Goal: Transaction & Acquisition: Purchase product/service

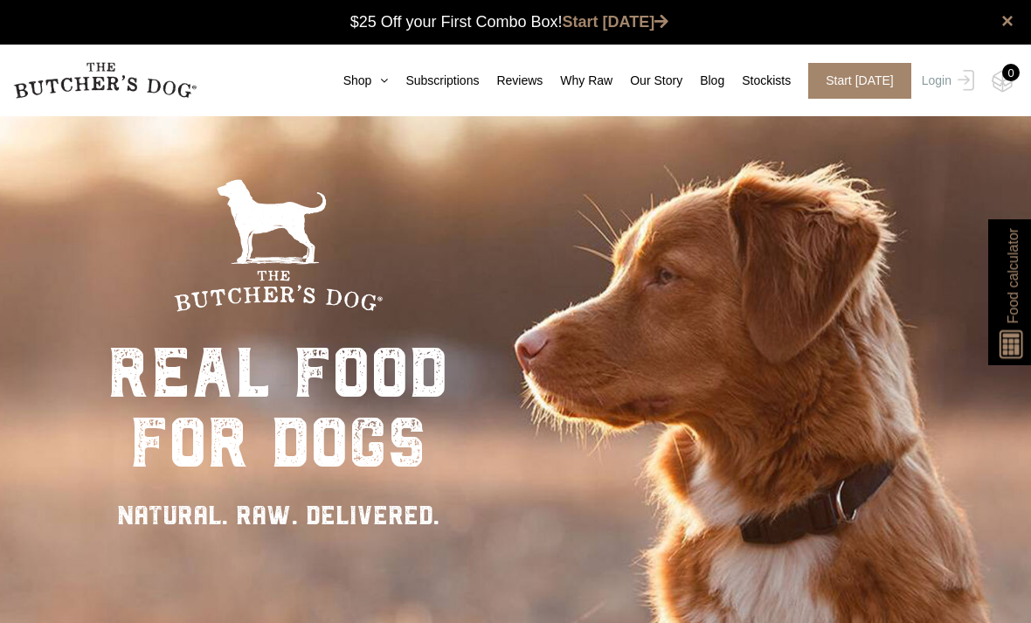
click at [379, 73] on link "Shop" at bounding box center [357, 81] width 63 height 18
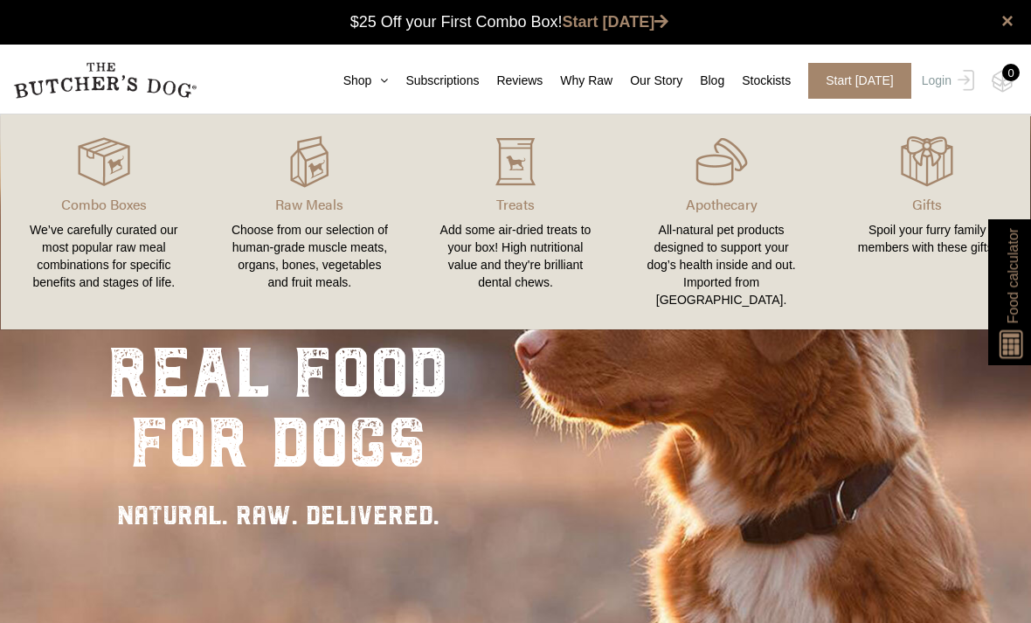
click at [588, 73] on link "Why Raw" at bounding box center [578, 81] width 70 height 18
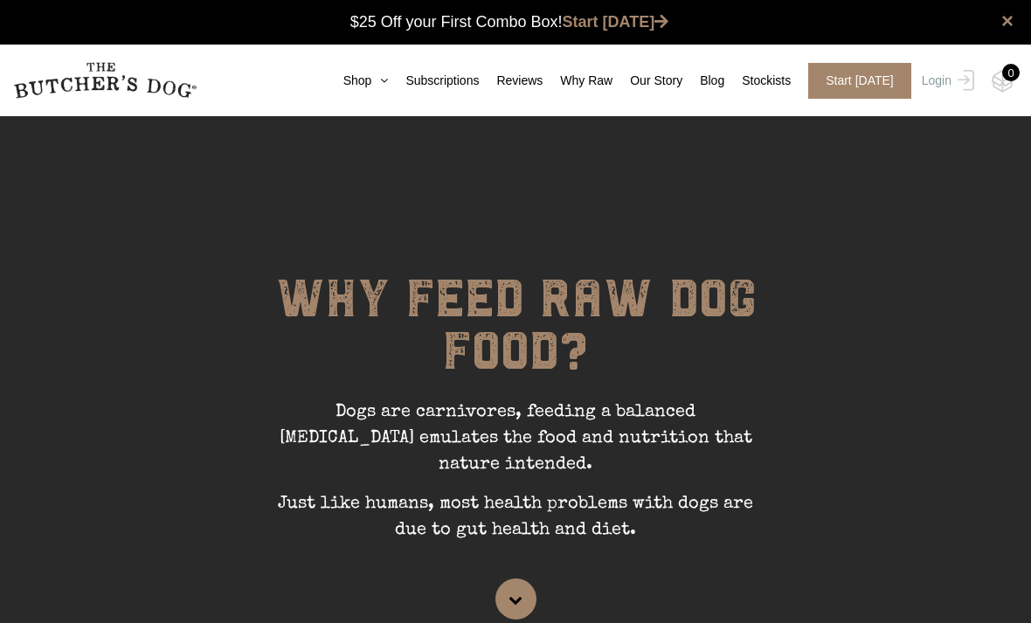
click at [773, 79] on link "Stockists" at bounding box center [758, 81] width 66 height 18
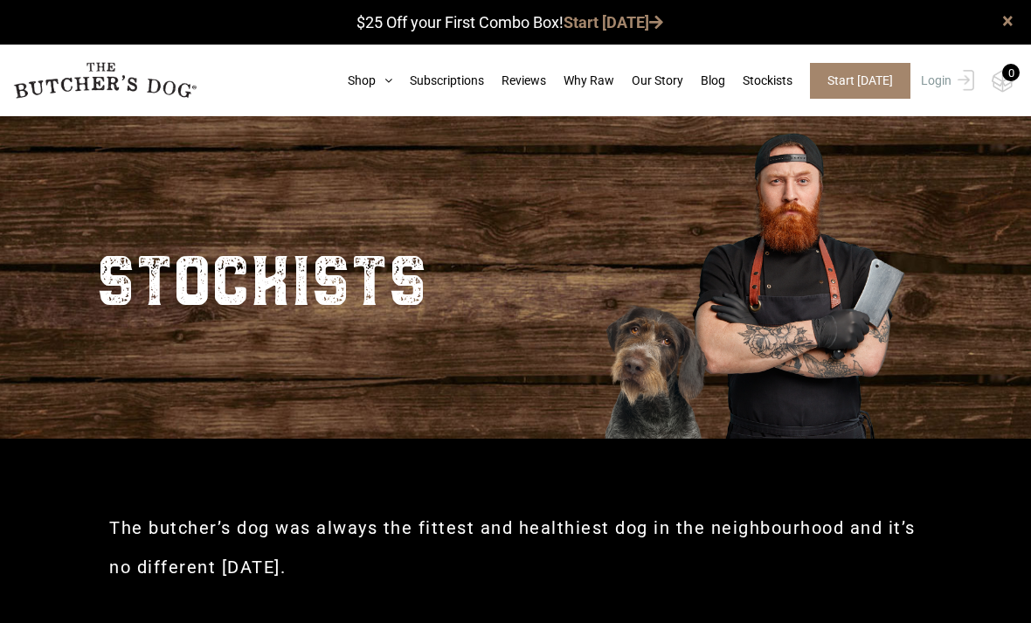
click at [378, 79] on icon at bounding box center [384, 80] width 17 height 12
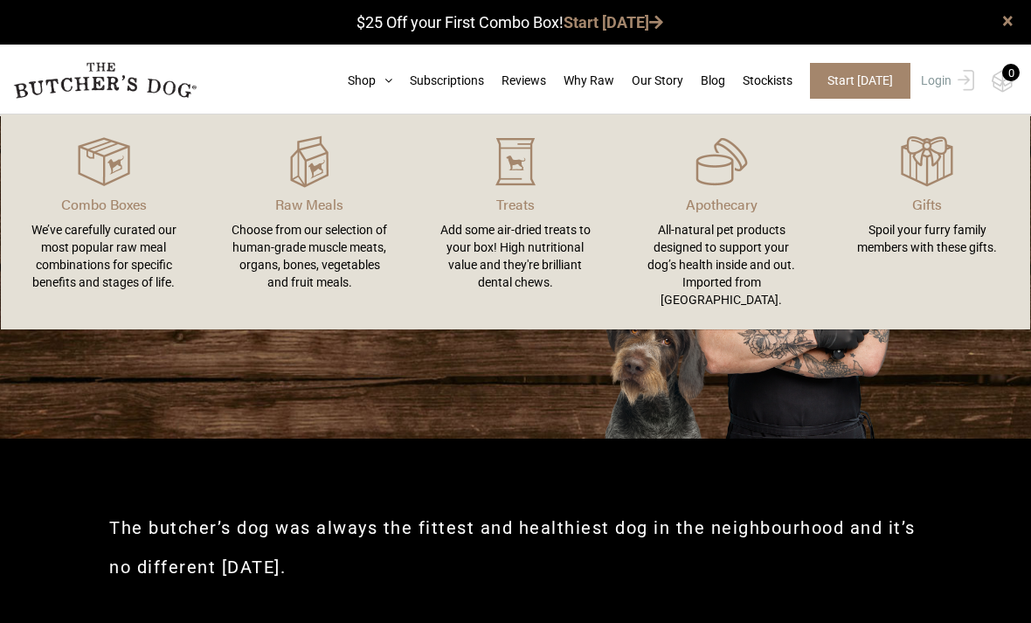
click at [318, 249] on div "Choose from our selection of human-grade muscle meats, organs, bones, vegetable…" at bounding box center [310, 256] width 164 height 70
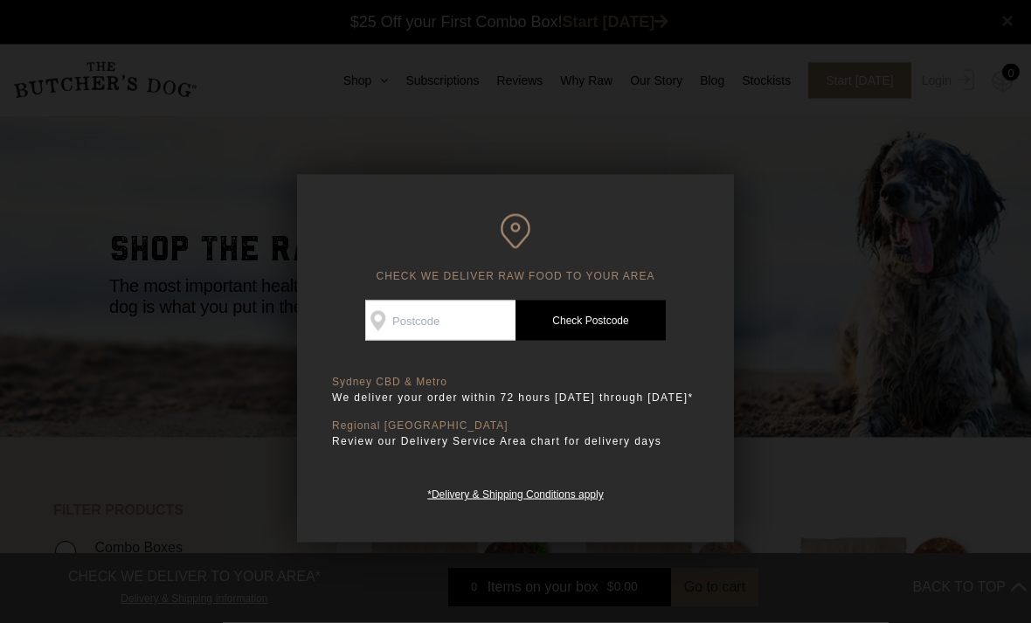
click at [418, 320] on input "Check Availability At" at bounding box center [440, 321] width 150 height 40
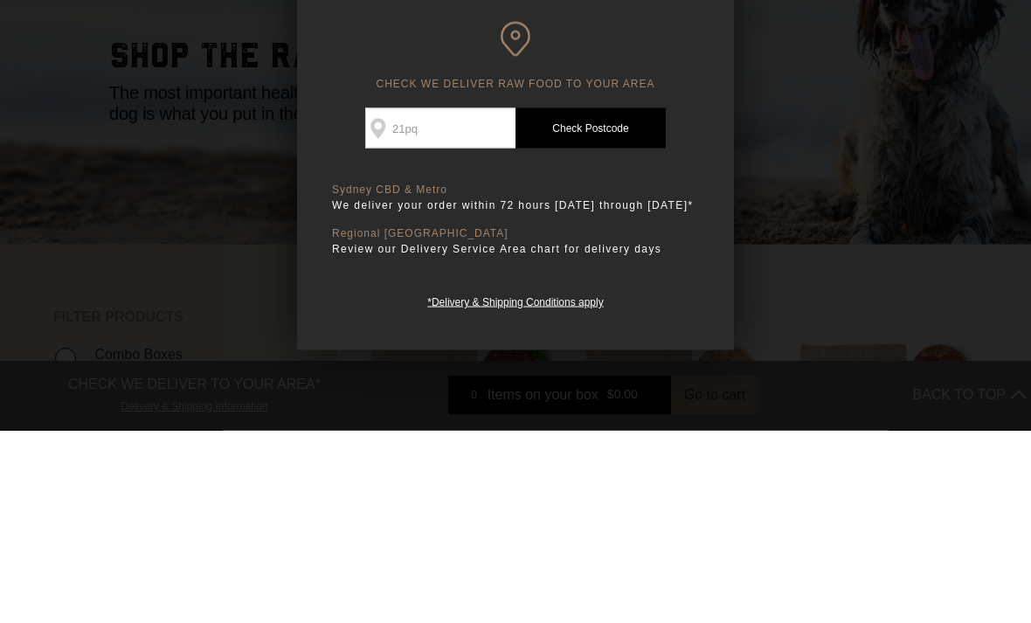
type input "21pq"
click at [593, 301] on link "Check Postcode" at bounding box center [591, 321] width 150 height 40
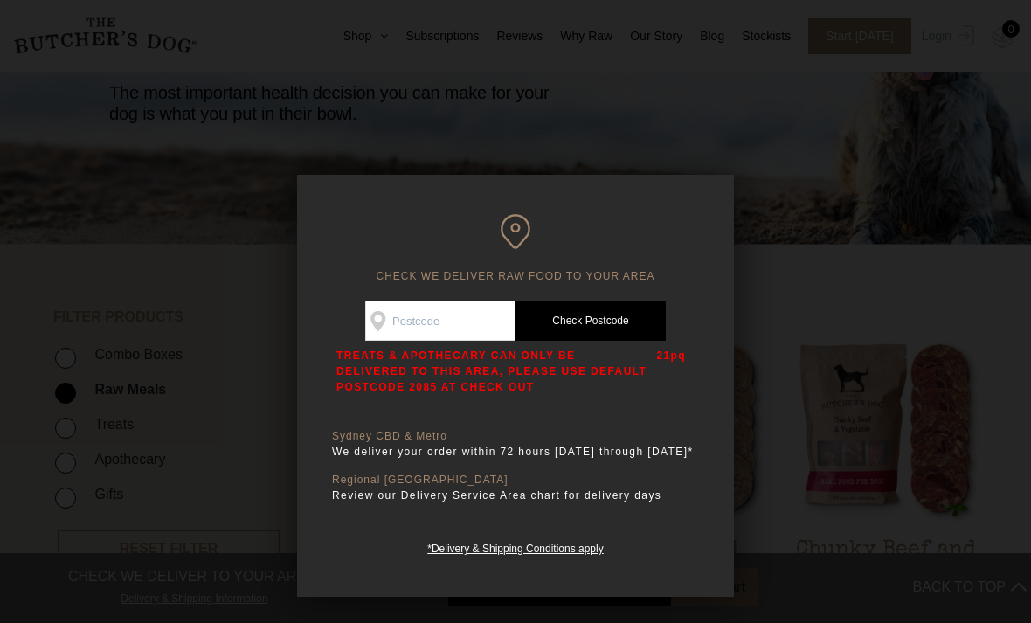
click at [780, 148] on div at bounding box center [515, 311] width 1031 height 623
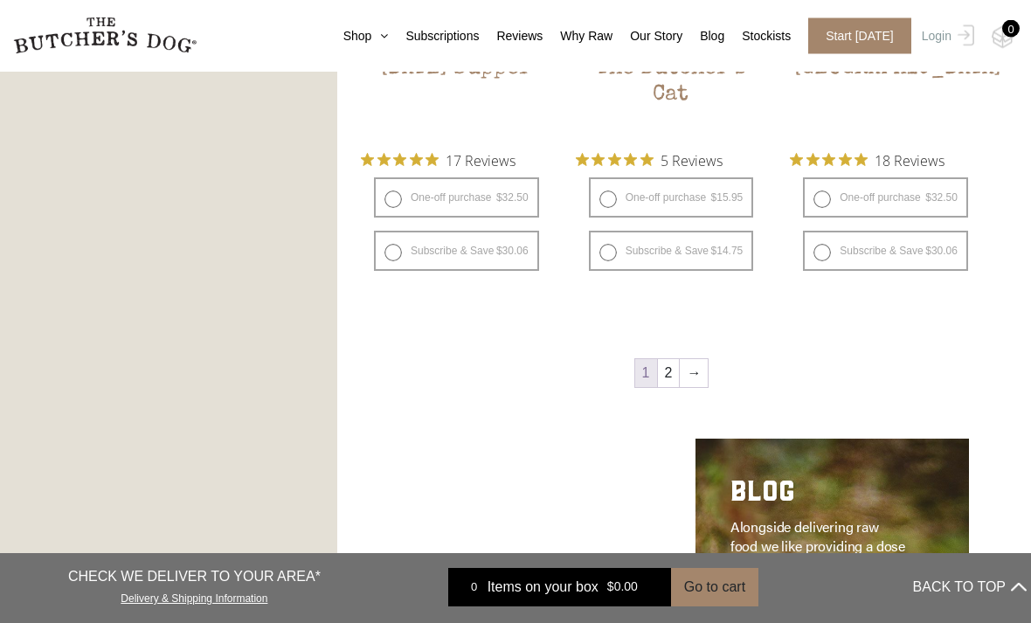
scroll to position [2153, 0]
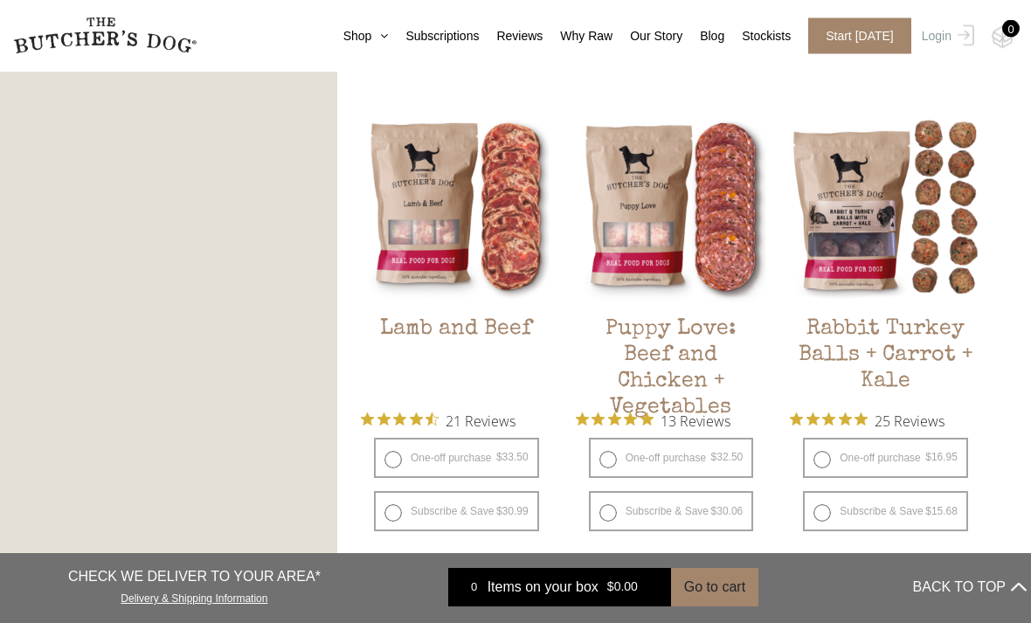
scroll to position [1393, 0]
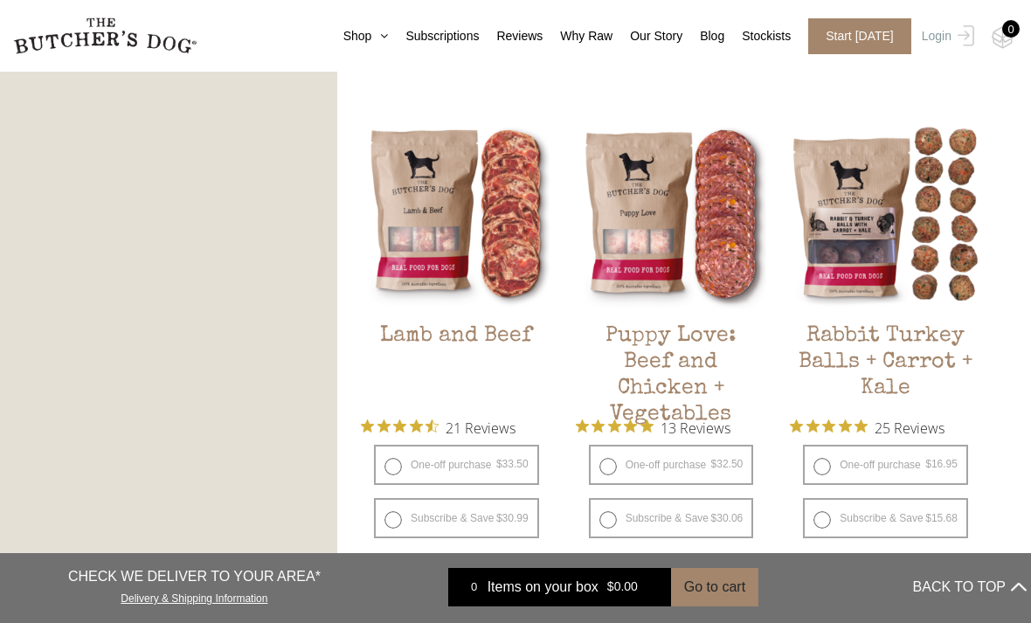
click at [617, 468] on label "One-off purchase $ 32.50 — or subscribe and save 7.5%" at bounding box center [671, 465] width 165 height 40
radio input "true"
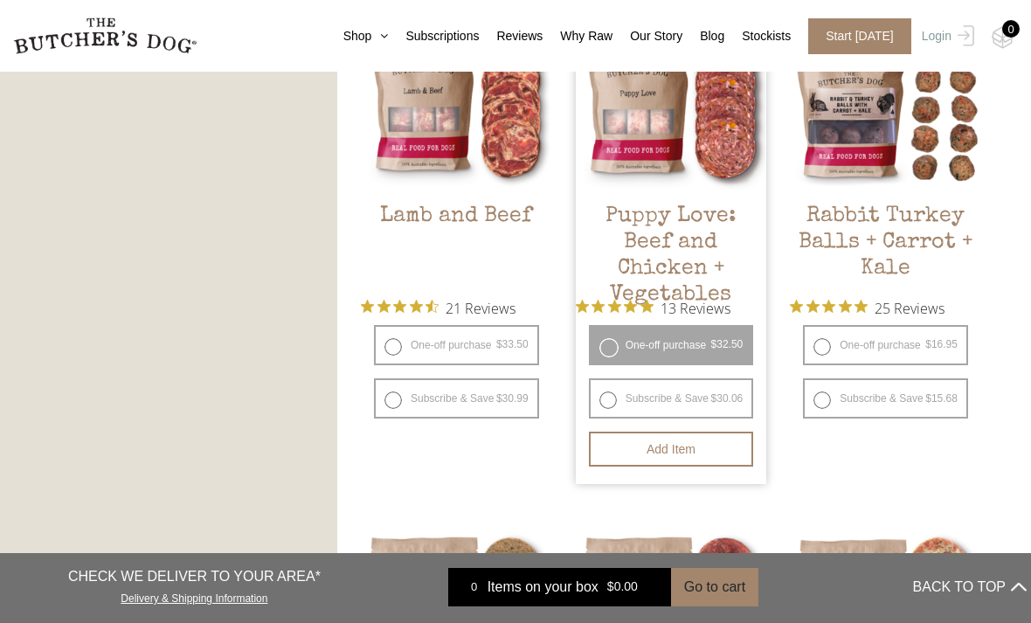
click at [672, 454] on button "Add item" at bounding box center [671, 449] width 165 height 35
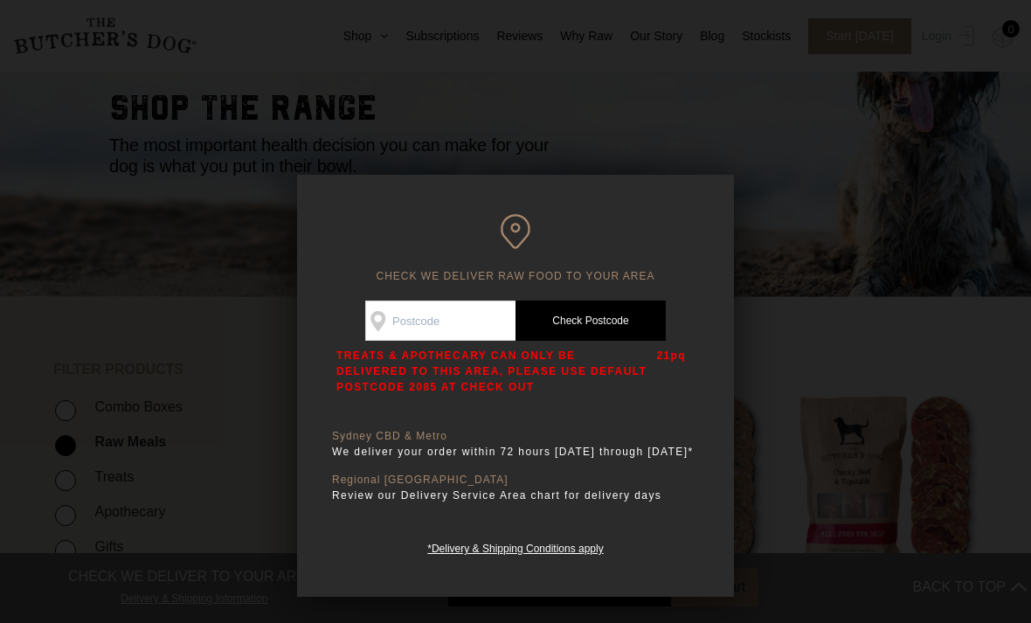
scroll to position [87, 0]
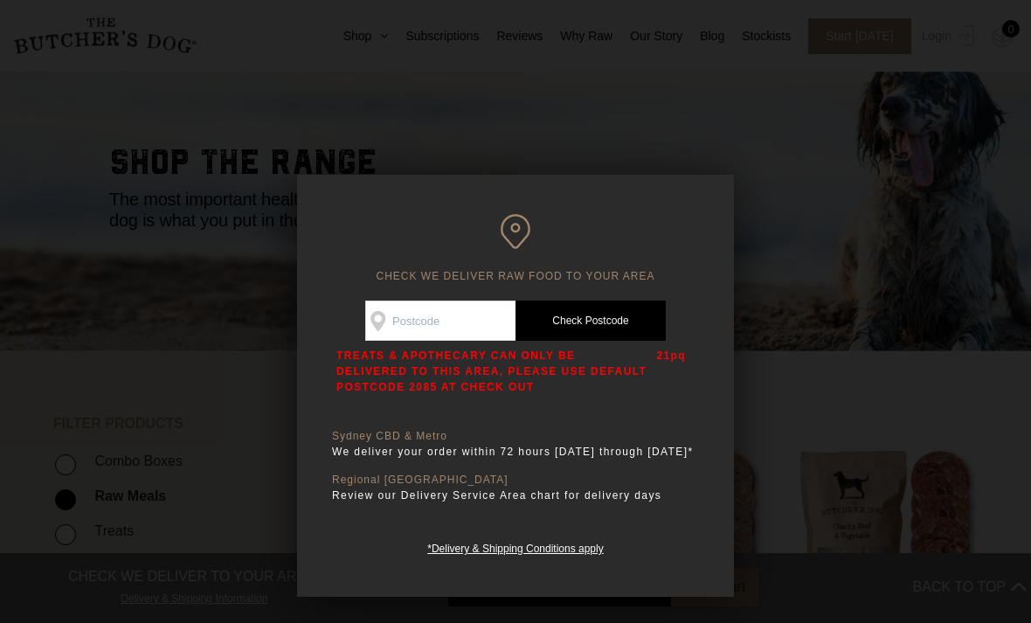
click at [788, 250] on div at bounding box center [515, 311] width 1031 height 623
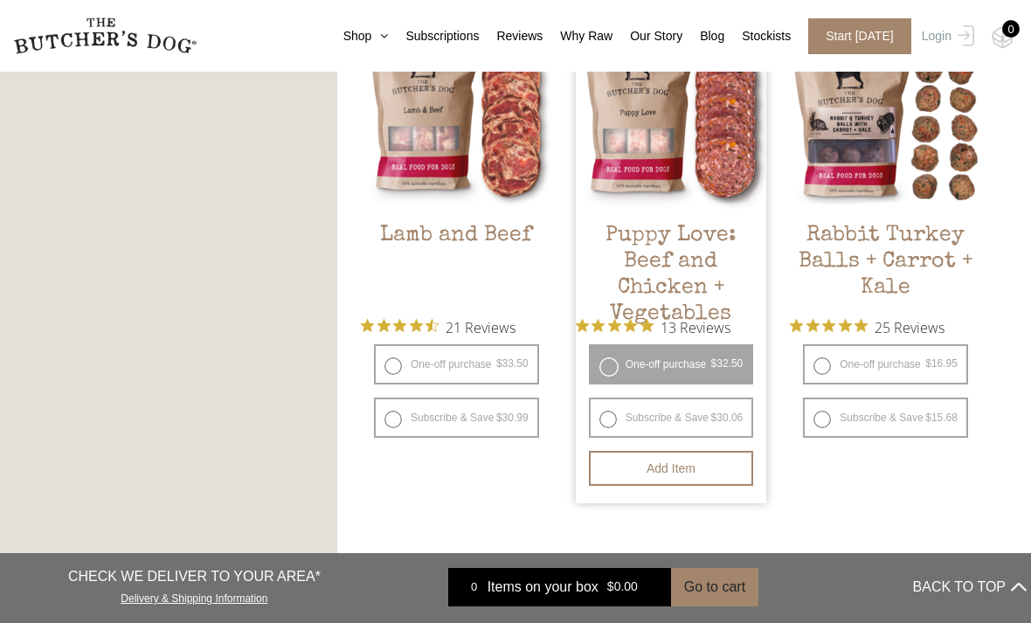
scroll to position [1496, 0]
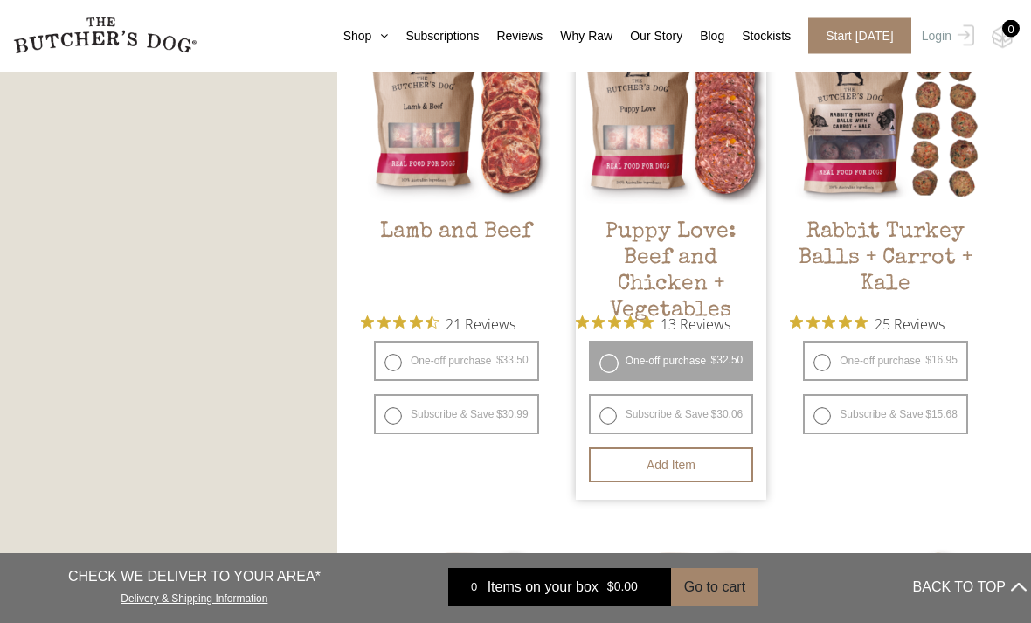
click at [676, 459] on button "Add item" at bounding box center [671, 465] width 165 height 35
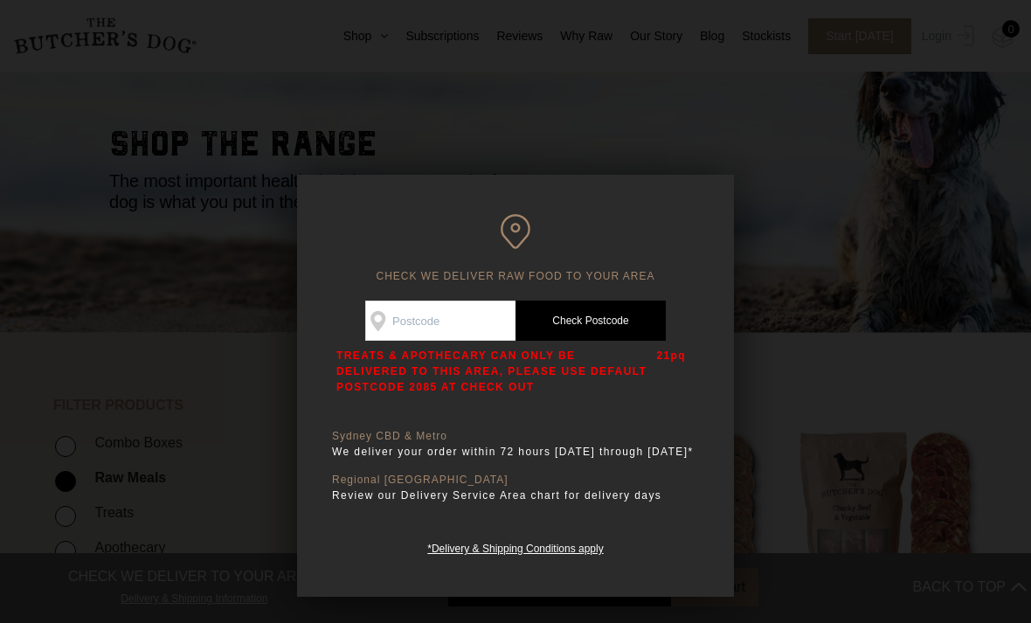
scroll to position [87, 0]
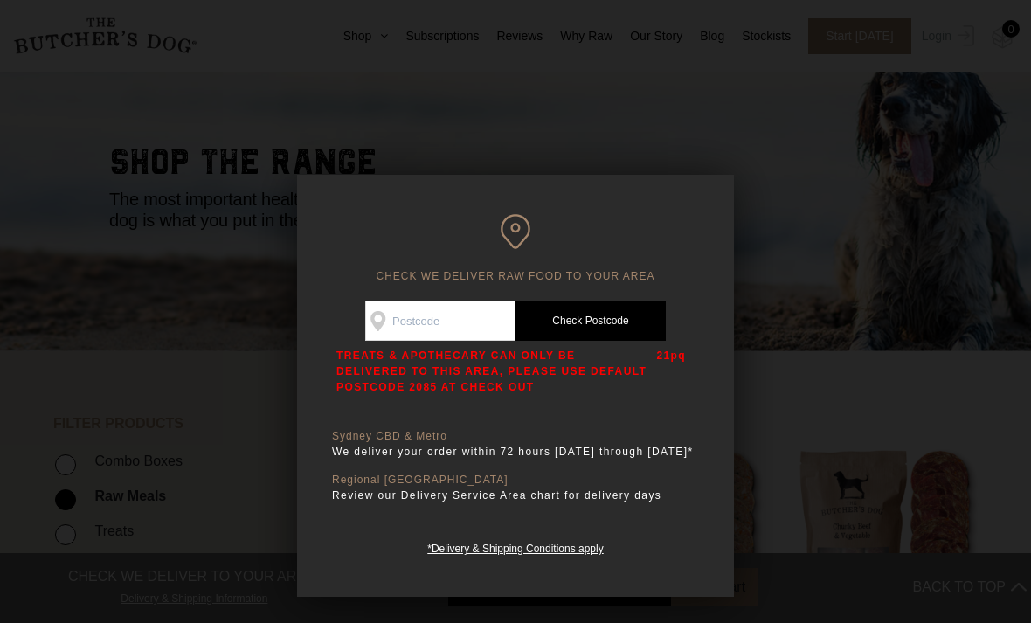
click at [410, 319] on input "Check Availability At" at bounding box center [440, 321] width 150 height 40
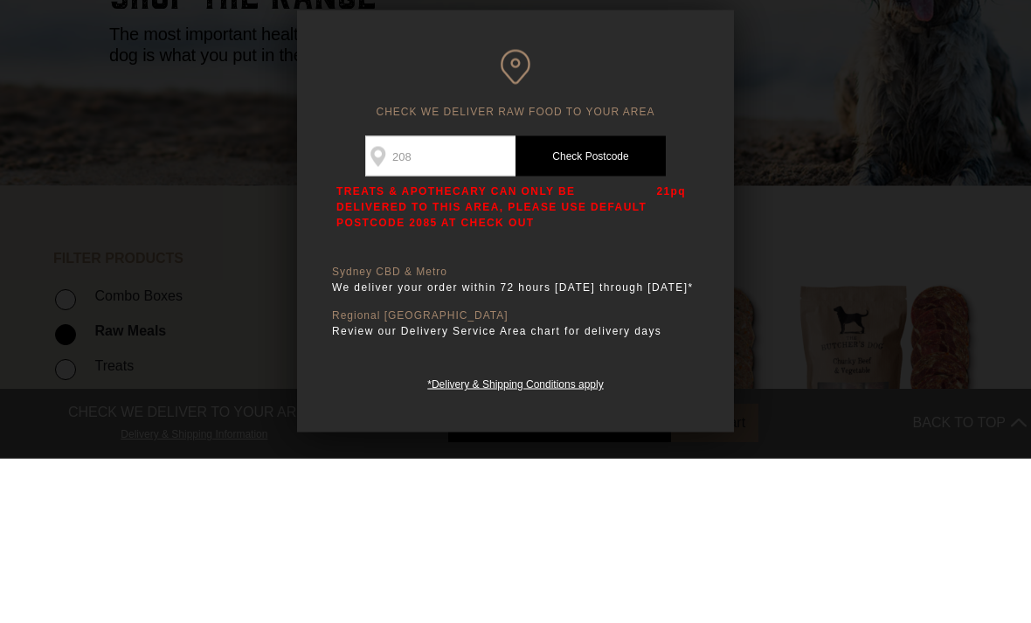
type input "2085"
click at [593, 301] on link "Check Postcode" at bounding box center [591, 321] width 150 height 40
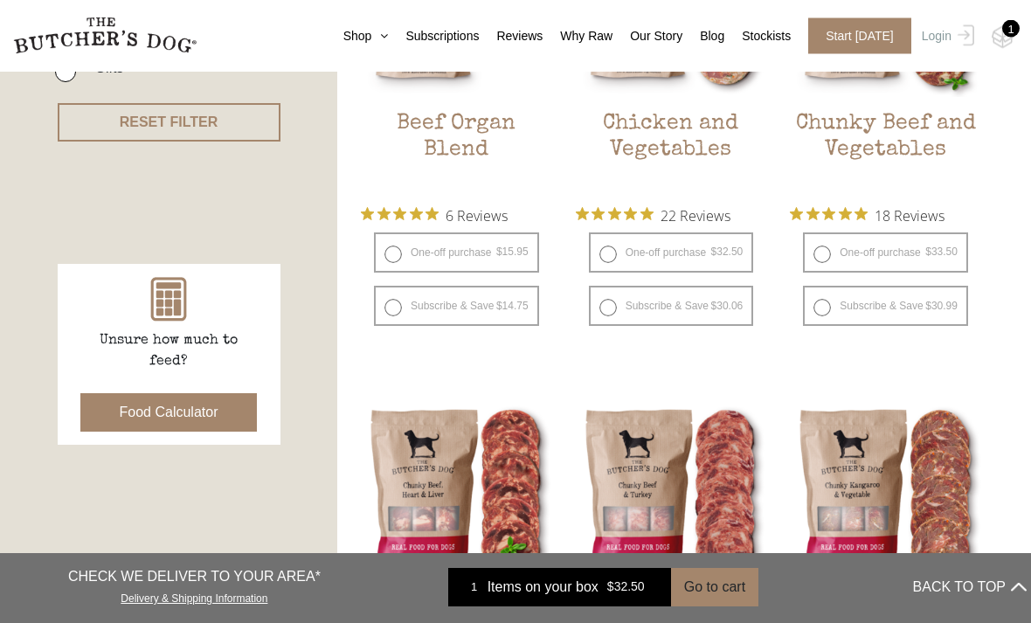
scroll to position [621, 0]
click at [715, 607] on button "Go to cart" at bounding box center [714, 587] width 87 height 38
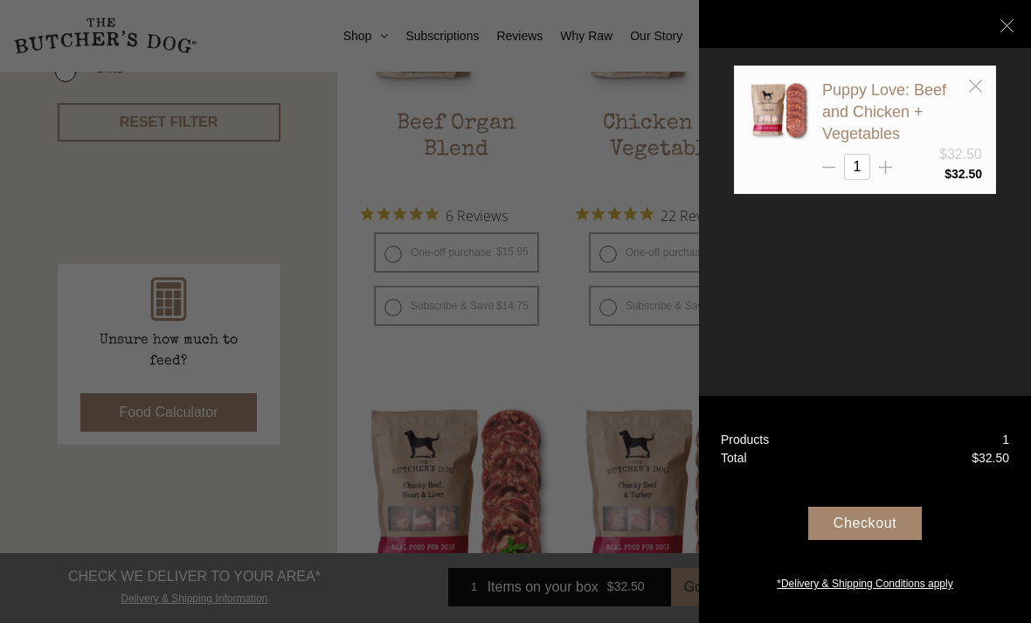
click at [780, 124] on img at bounding box center [778, 110] width 61 height 61
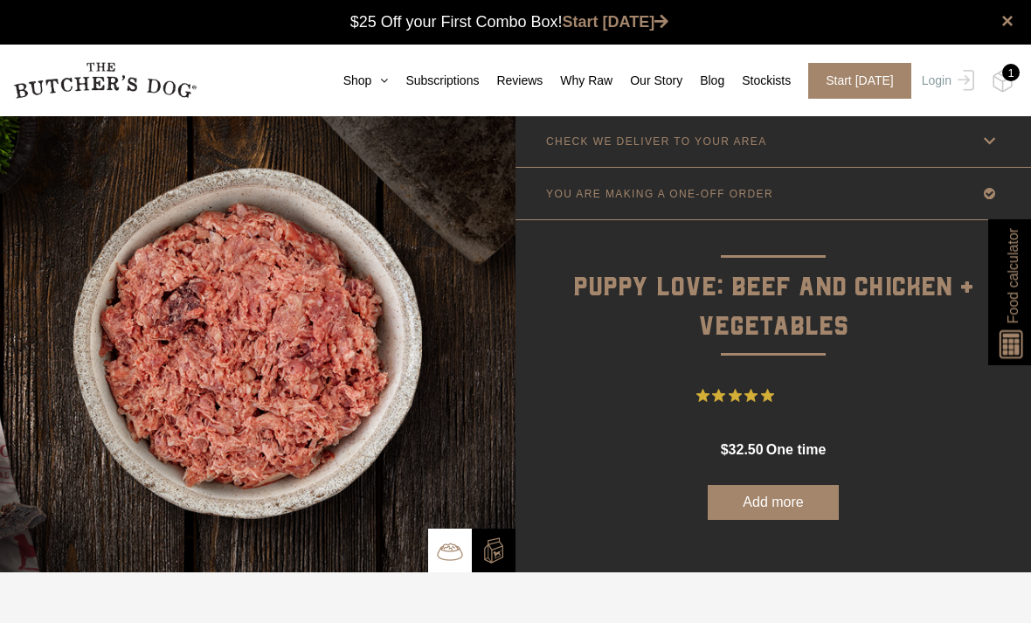
click at [364, 75] on link "Shop" at bounding box center [357, 81] width 63 height 18
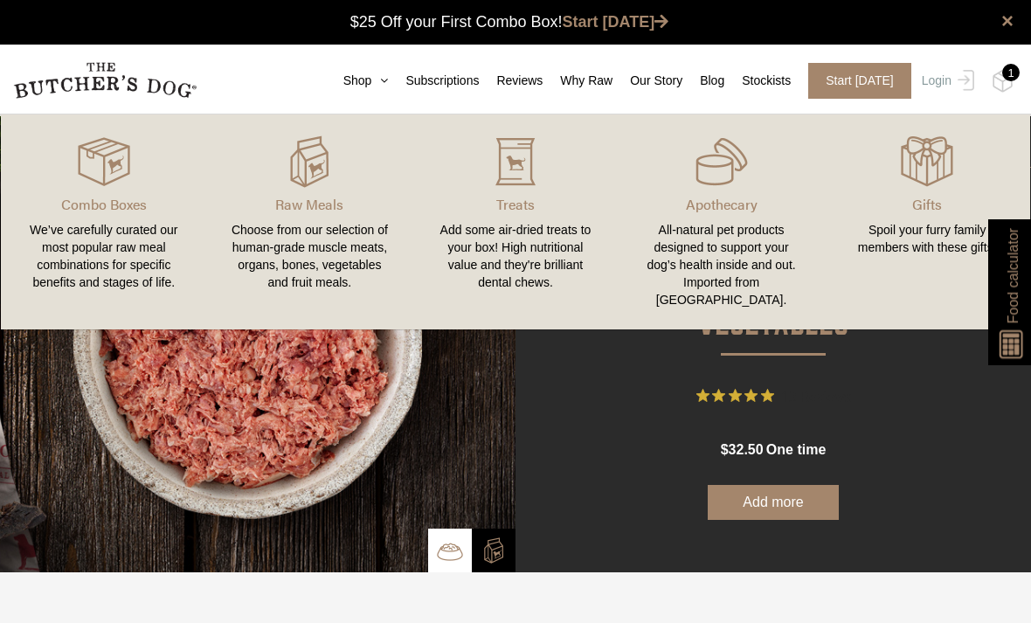
click at [318, 236] on div "Choose from our selection of human-grade muscle meats, organs, bones, vegetable…" at bounding box center [310, 256] width 164 height 70
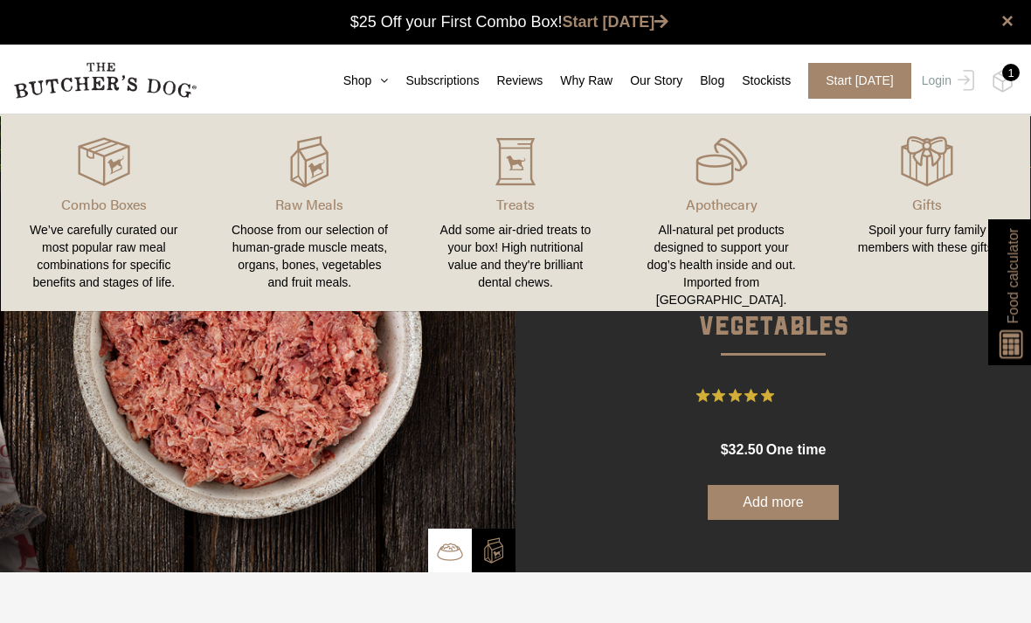
click at [0, 0] on img at bounding box center [0, 0] width 0 height 0
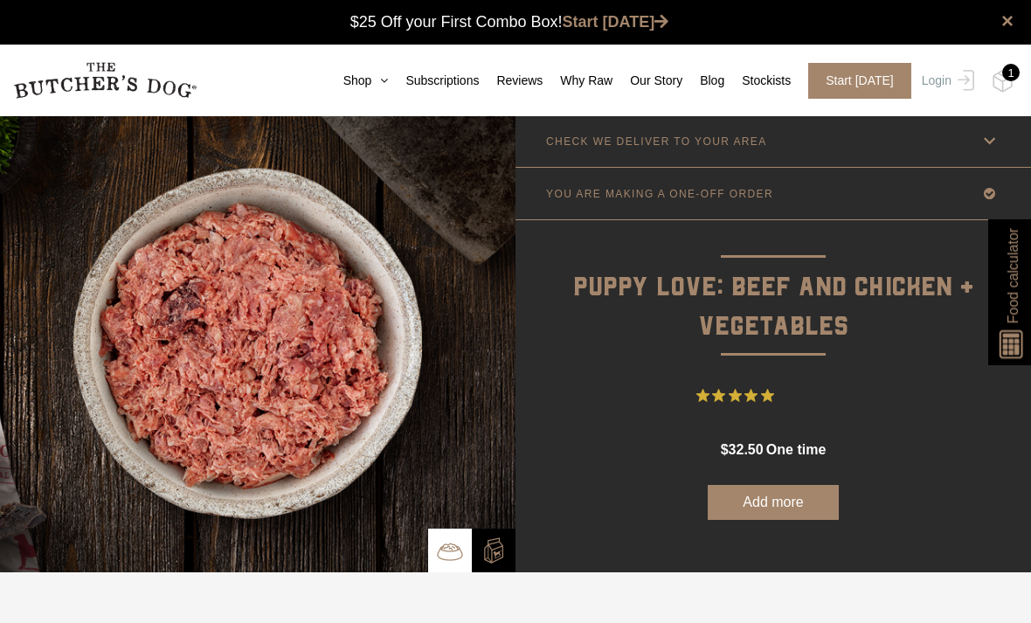
click at [0, 0] on img at bounding box center [0, 0] width 0 height 0
click at [939, 93] on link "Login" at bounding box center [946, 81] width 57 height 36
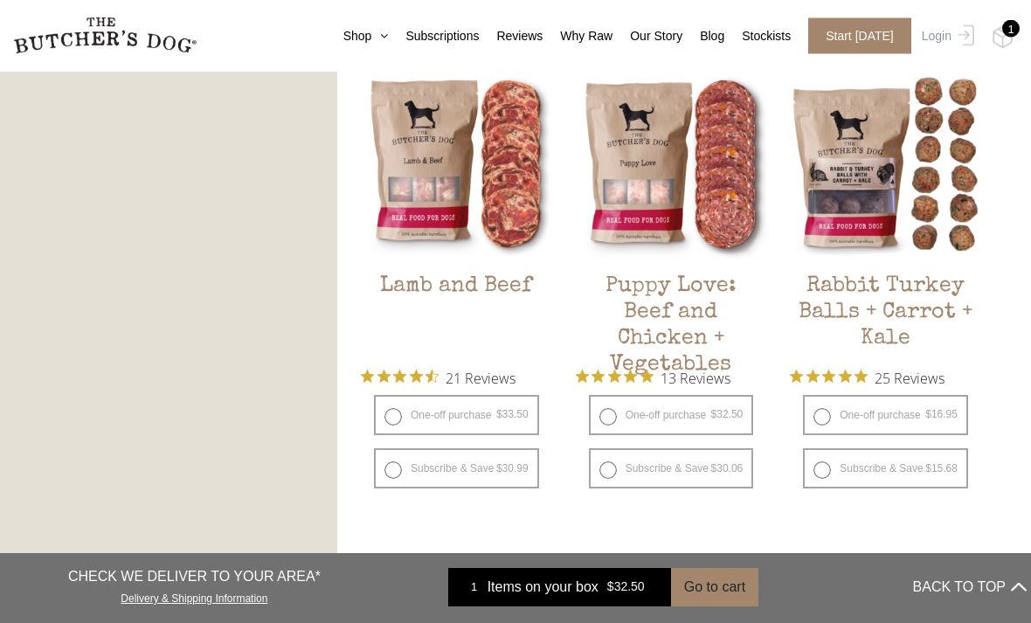
scroll to position [1443, 0]
click at [539, 544] on ul "Beef Organ Blend $ 15.95 — or subscribe and save 7.5% 6 Reviews One-off purchas…" at bounding box center [671, 68] width 621 height 1970
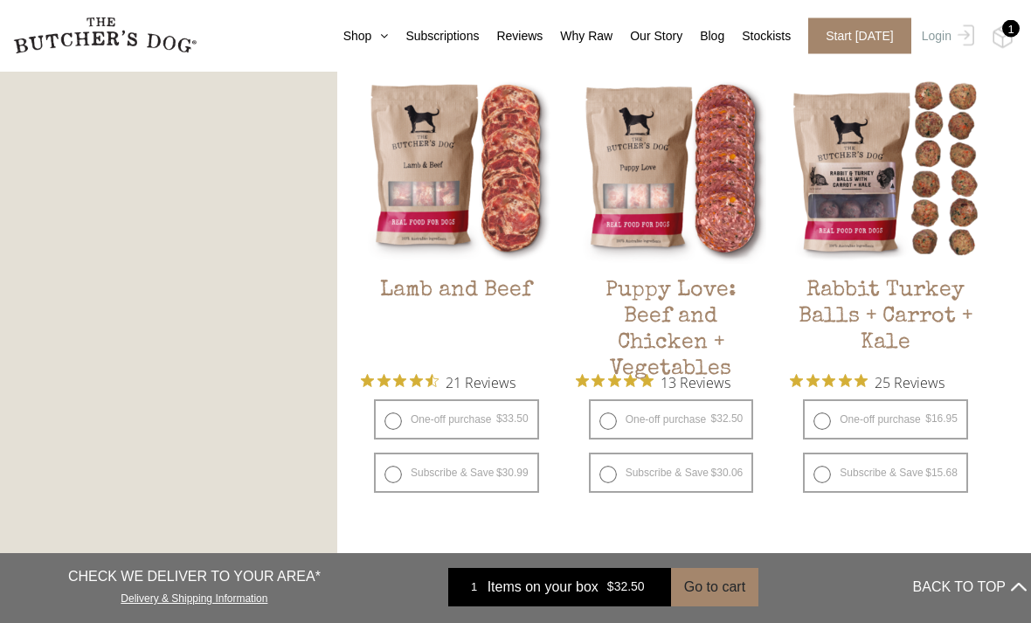
scroll to position [1457, 0]
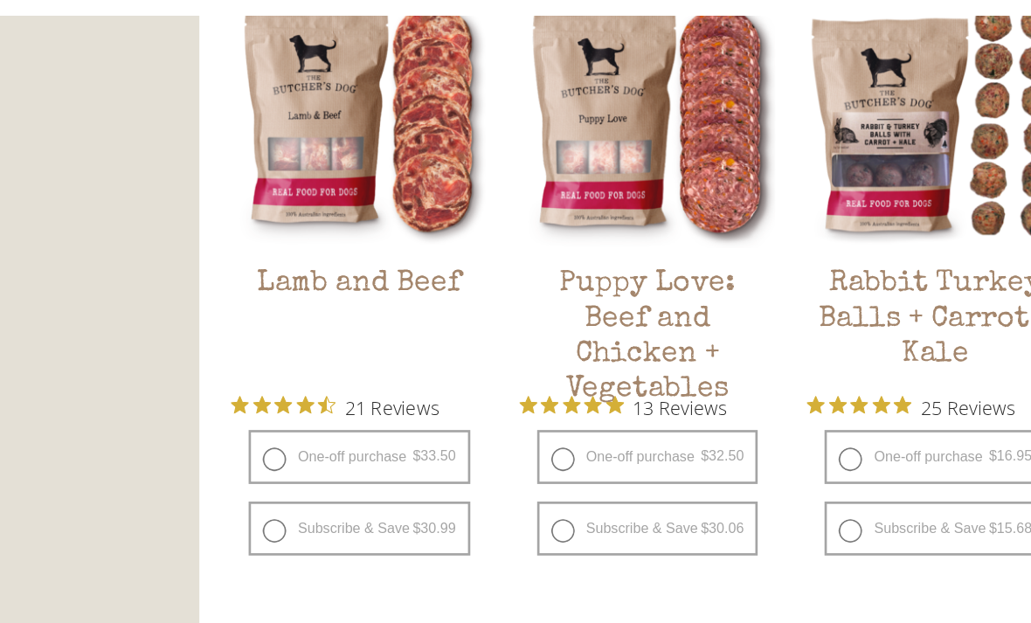
click at [361, 453] on ul "Beef Organ Blend $ 15.95 — or subscribe and save 7.5% 6 Reviews One-off purchas…" at bounding box center [671, 54] width 621 height 1970
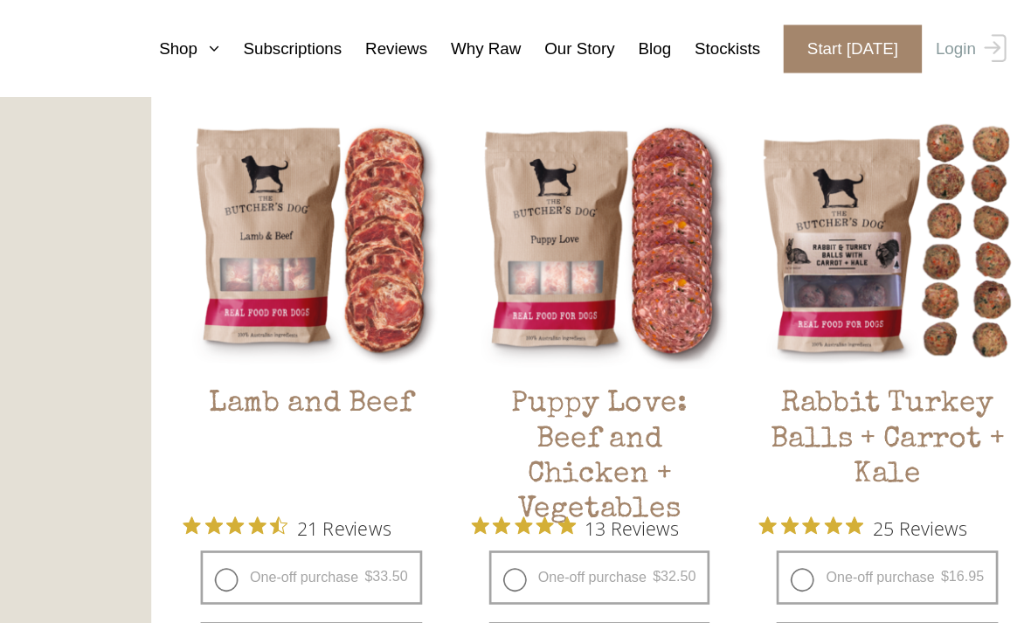
scroll to position [1428, 0]
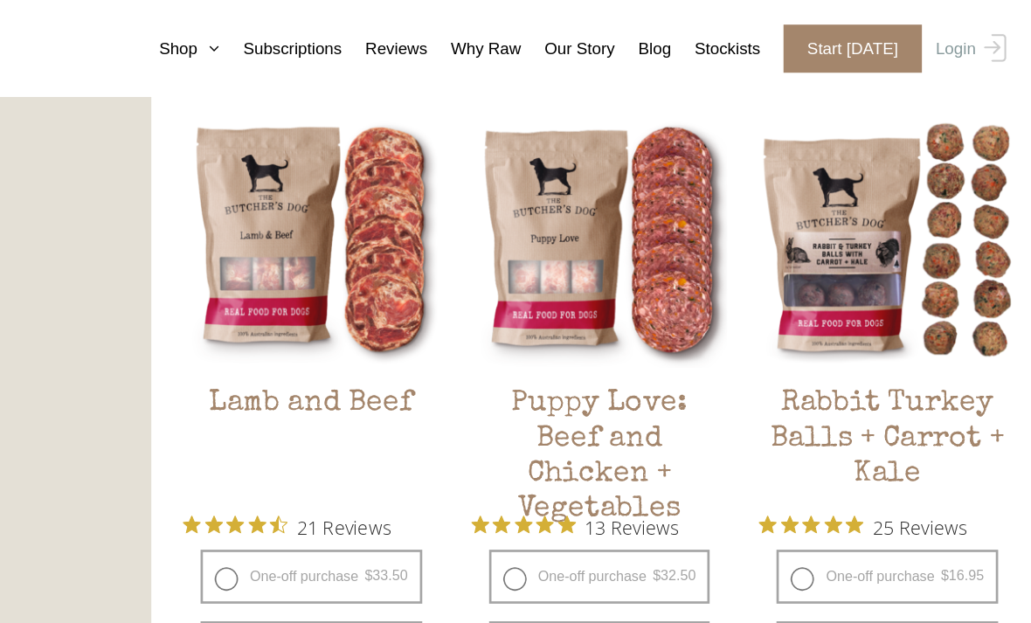
click at [568, 72] on ul "Beef Organ Blend $ 15.95 — or subscribe and save 7.5% 6 Reviews One-off purchas…" at bounding box center [671, 83] width 621 height 1970
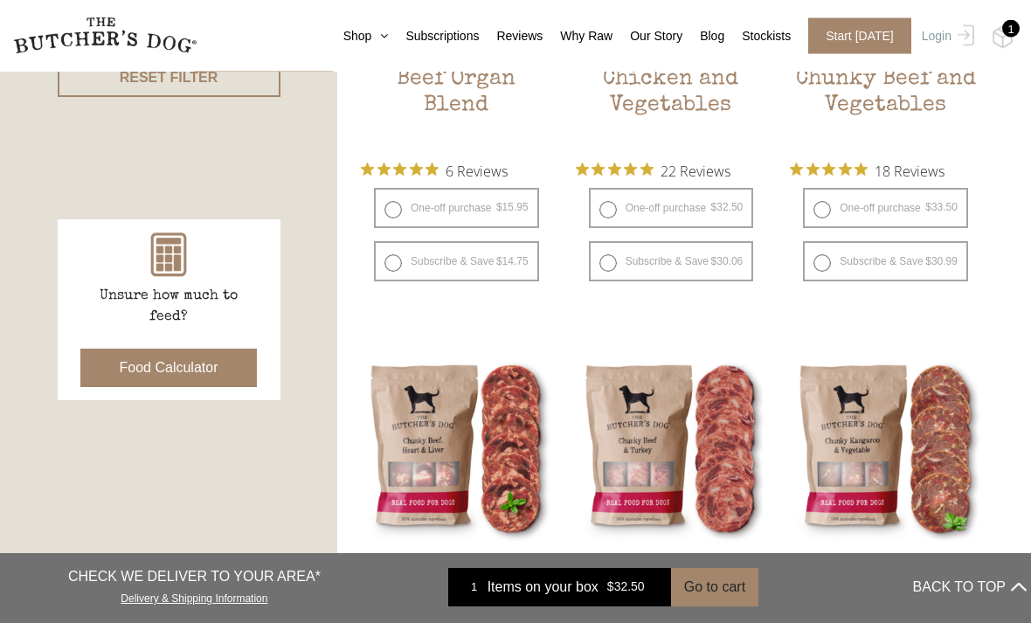
scroll to position [666, 0]
click at [162, 371] on button "Food Calculator" at bounding box center [168, 367] width 177 height 38
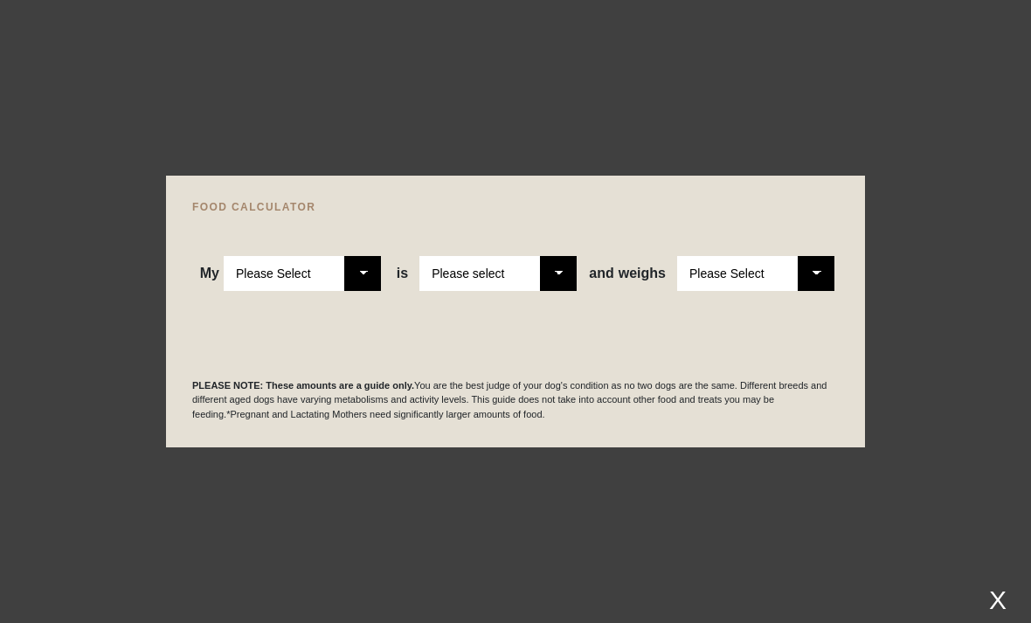
click at [361, 291] on select "Please Select Adult Dog Puppy" at bounding box center [302, 273] width 157 height 35
select select "puppy"
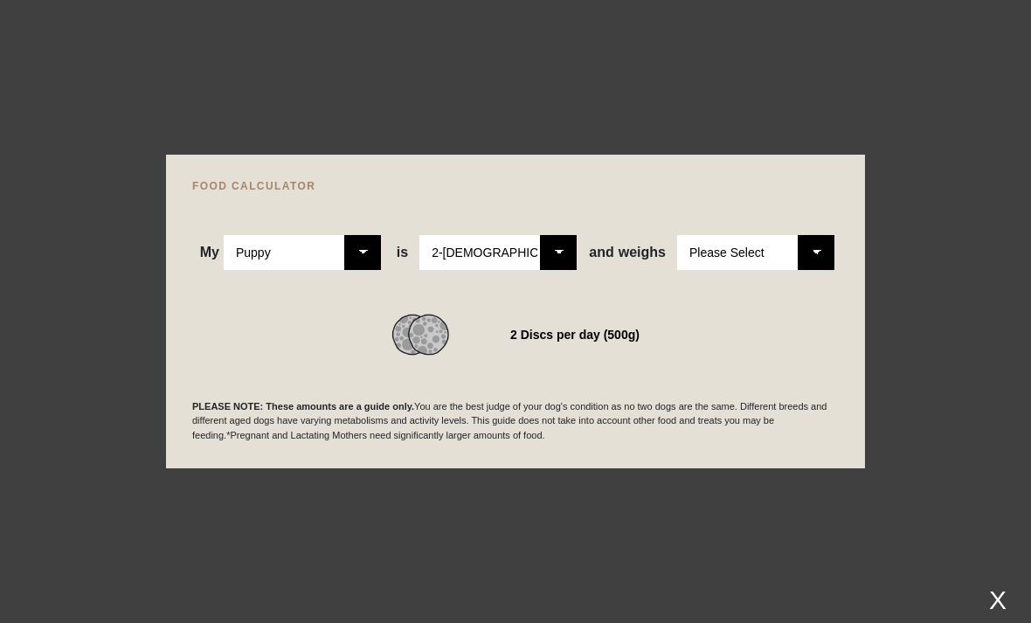
click at [559, 270] on select "Please Select 2-[DEMOGRAPHIC_DATA] 4-[DEMOGRAPHIC_DATA] 6-[DEMOGRAPHIC_DATA] 8-…" at bounding box center [498, 252] width 157 height 35
select select "8"
click at [814, 270] on select "Please Select 1kg 2kg 3kg 4kg 5kg 6kg 7kg 8kg 9kg 10kg 11kg 12kg 13kg 14kg 15kg…" at bounding box center [755, 252] width 157 height 35
click at [434, 133] on div at bounding box center [515, 311] width 1031 height 623
click at [814, 270] on select "Please Select 1kg 2kg 3kg 4kg 5kg 6kg 7kg 8kg 9kg 10kg 11kg 12kg 13kg 14kg 15kg…" at bounding box center [755, 252] width 157 height 35
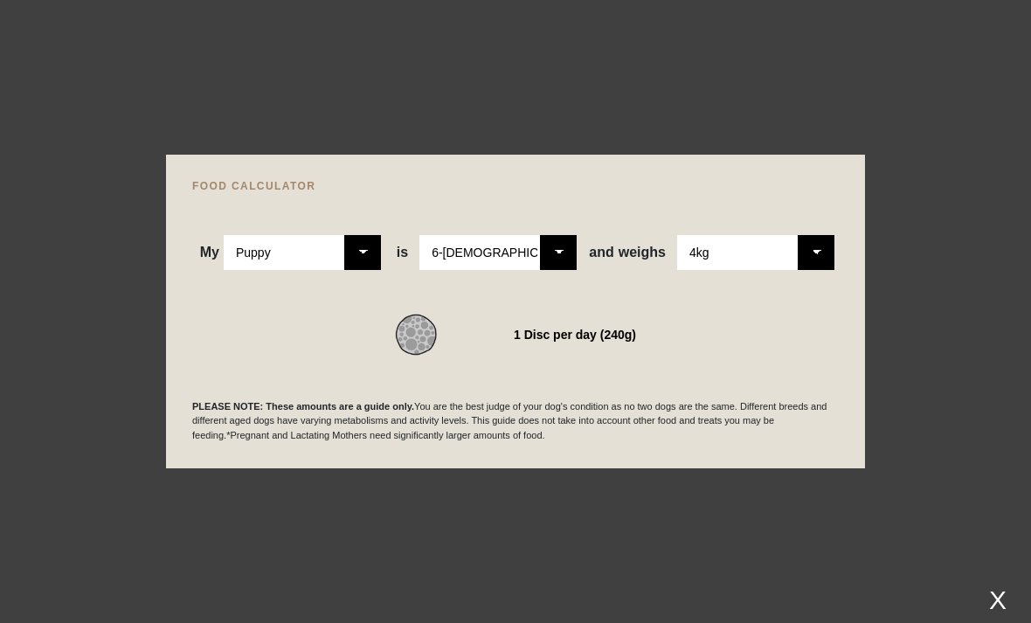
select select "5"
